Goal: Information Seeking & Learning: Learn about a topic

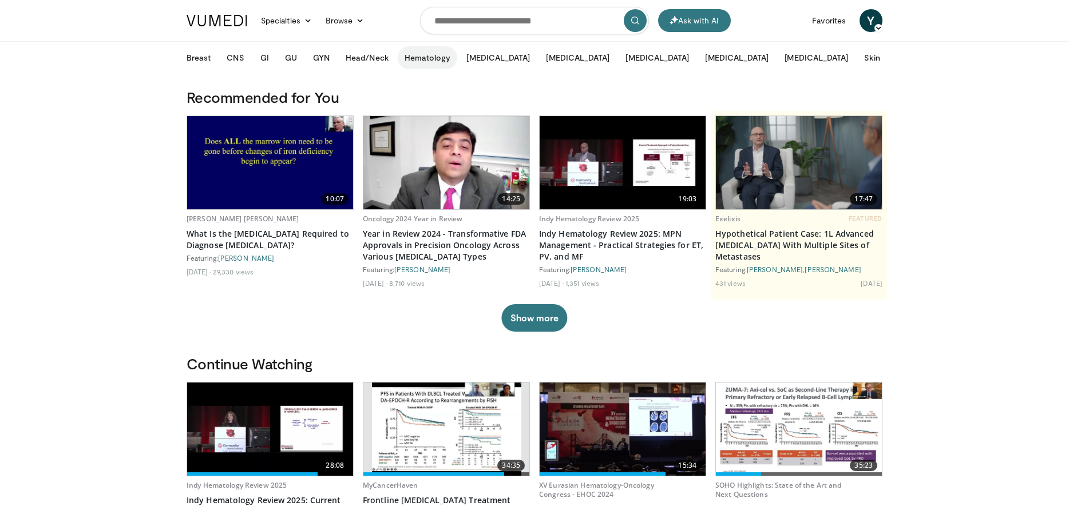
click at [431, 63] on button "Hematology" at bounding box center [428, 57] width 60 height 23
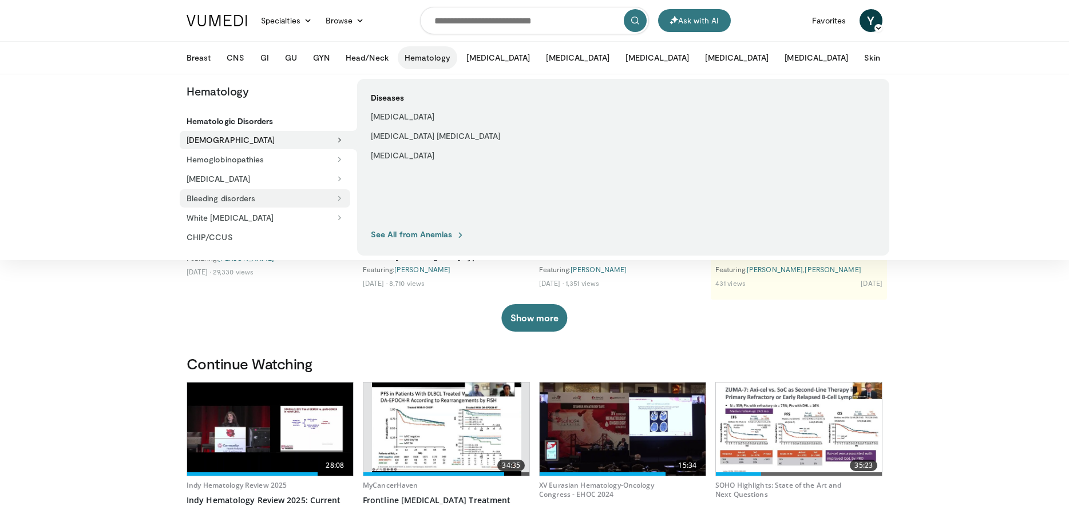
scroll to position [57, 0]
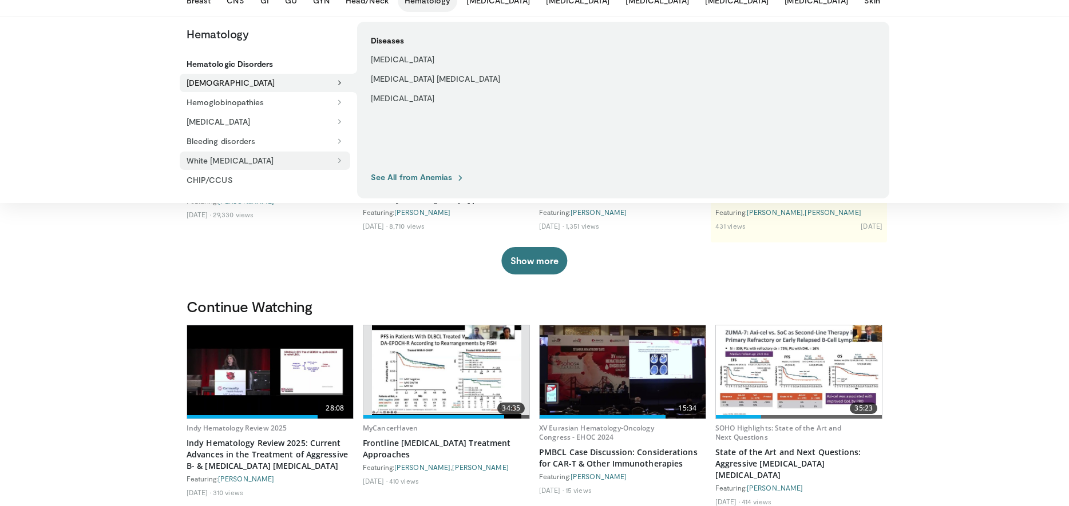
click at [229, 158] on button "White [MEDICAL_DATA]" at bounding box center [265, 161] width 171 height 18
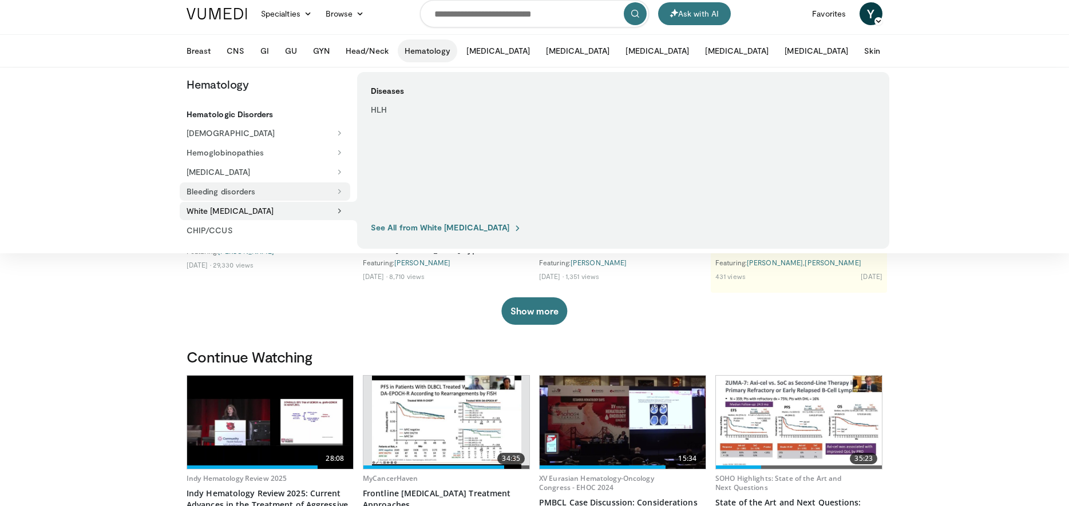
scroll to position [0, 0]
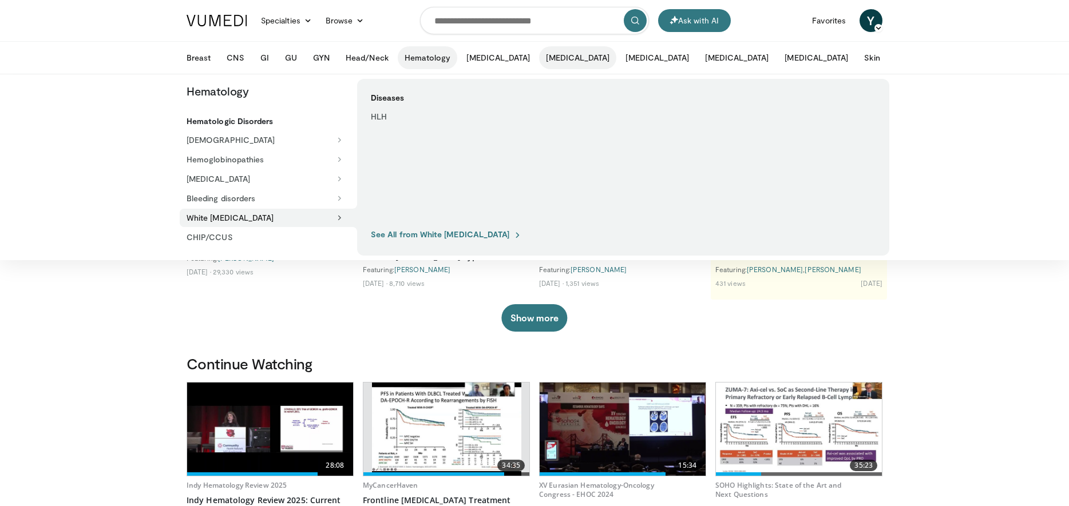
click at [539, 59] on button "[MEDICAL_DATA]" at bounding box center [577, 57] width 77 height 23
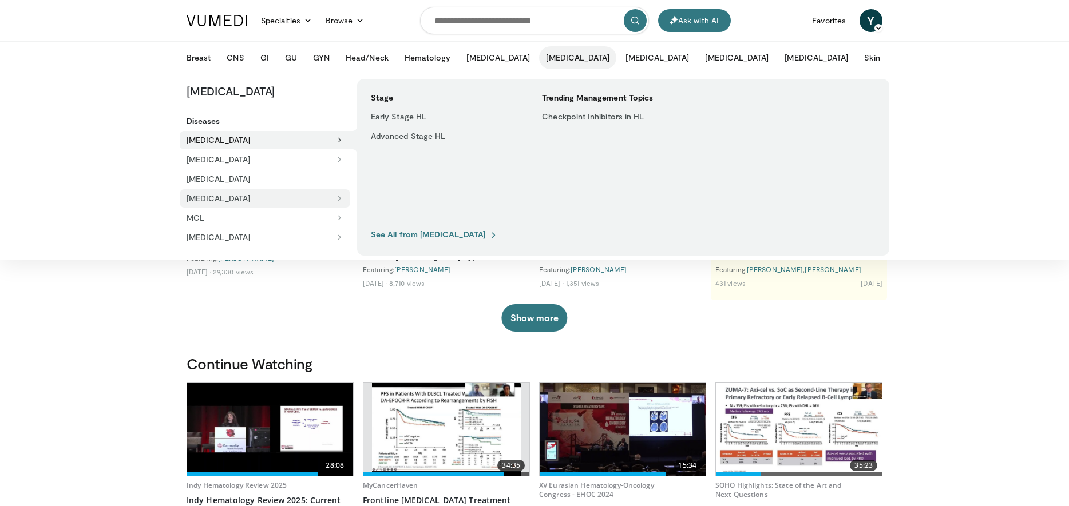
click at [211, 197] on button "[MEDICAL_DATA]" at bounding box center [265, 198] width 171 height 18
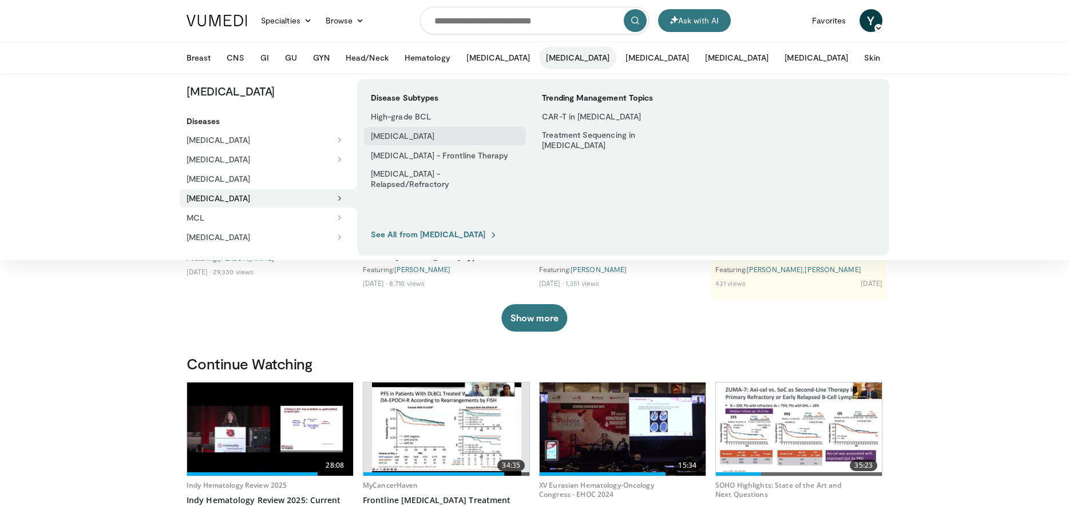
click at [416, 132] on link "[MEDICAL_DATA]" at bounding box center [445, 136] width 162 height 18
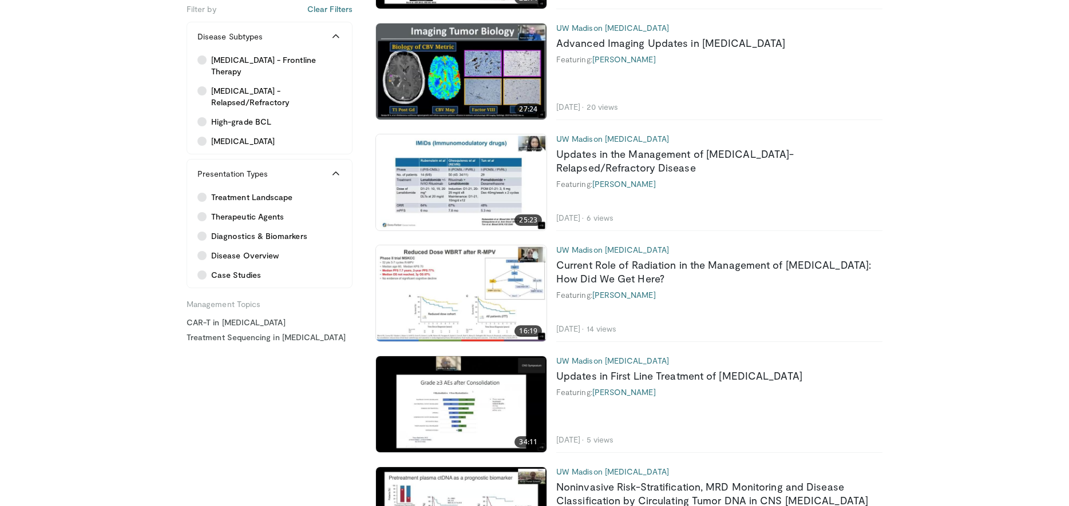
scroll to position [286, 0]
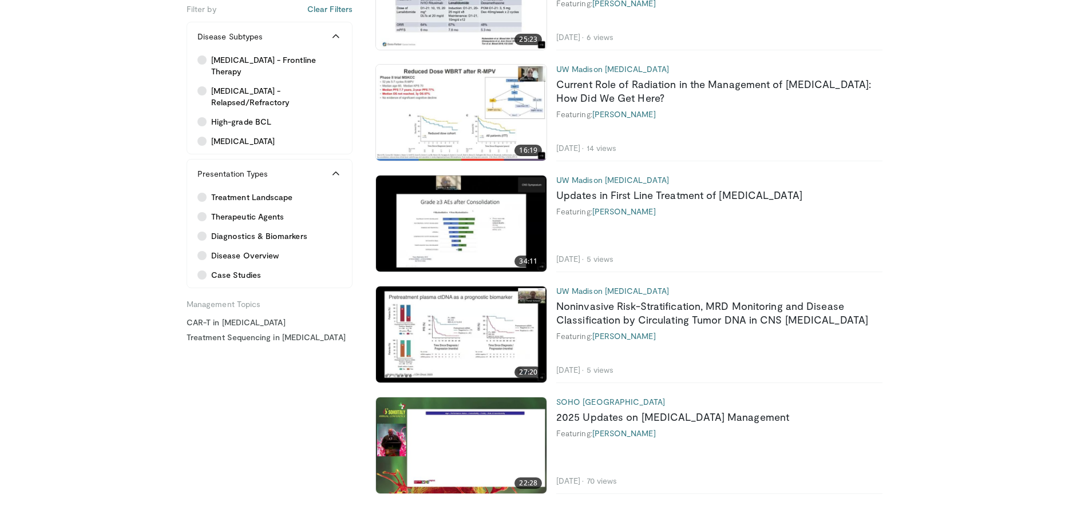
scroll to position [458, 0]
